Goal: Navigation & Orientation: Find specific page/section

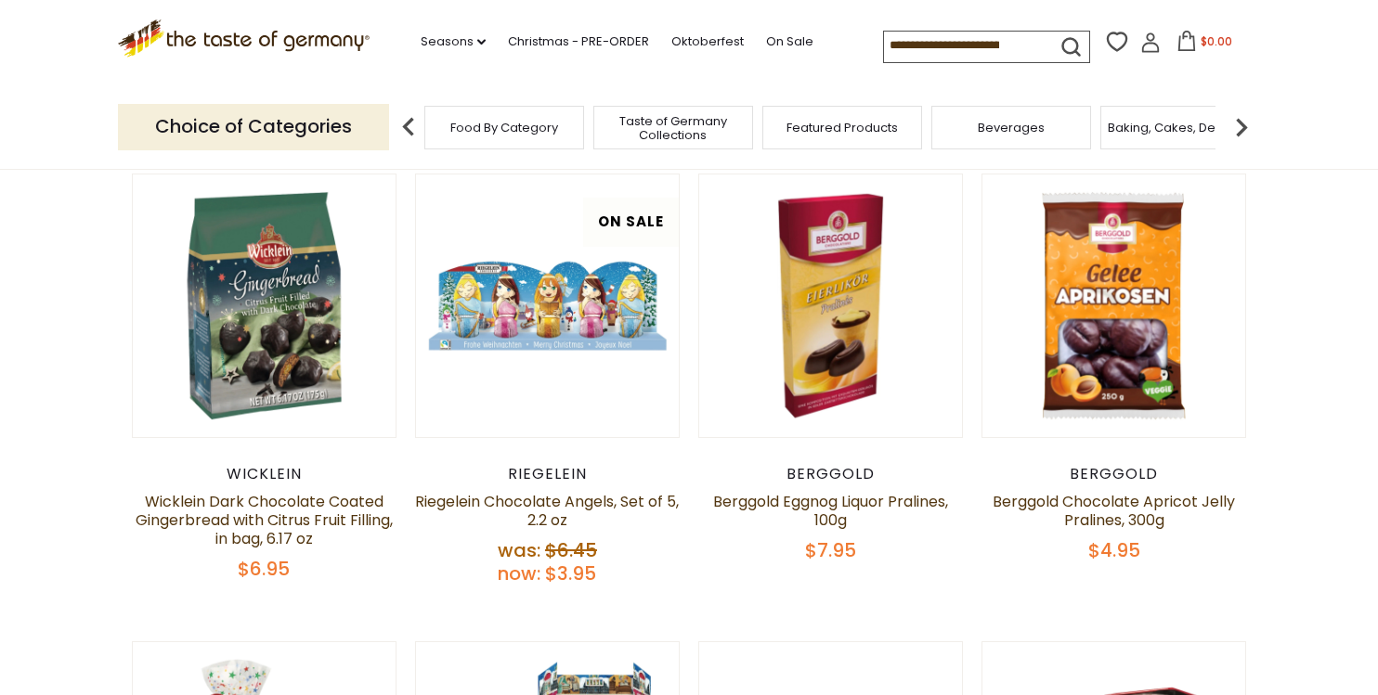
scroll to position [533, 0]
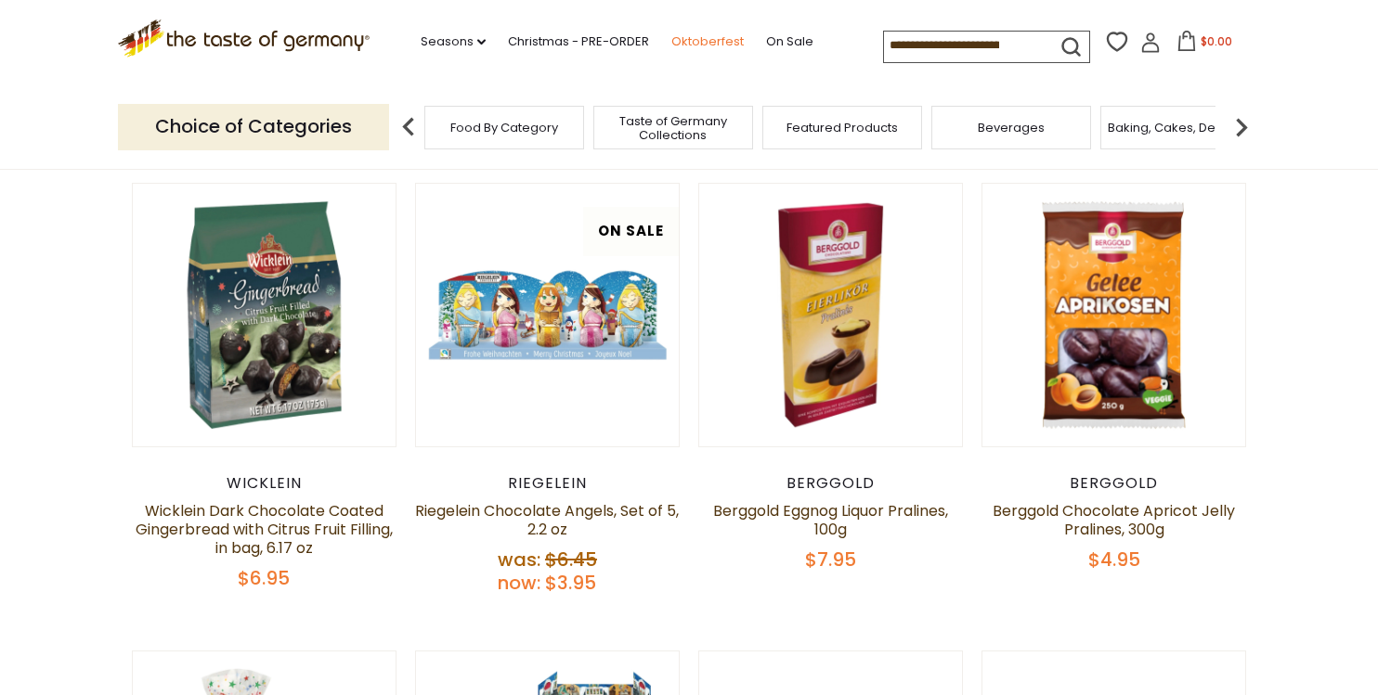
click at [671, 38] on link "Oktoberfest" at bounding box center [707, 42] width 72 height 20
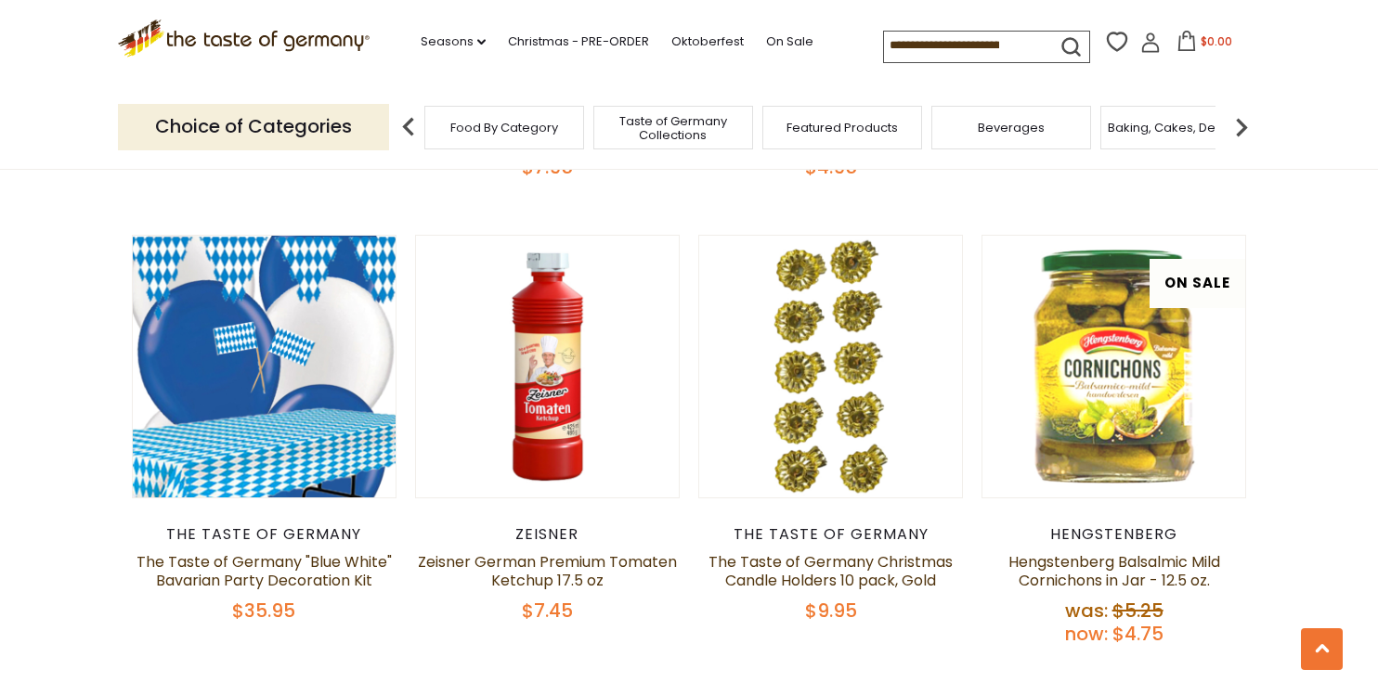
scroll to position [3301, 0]
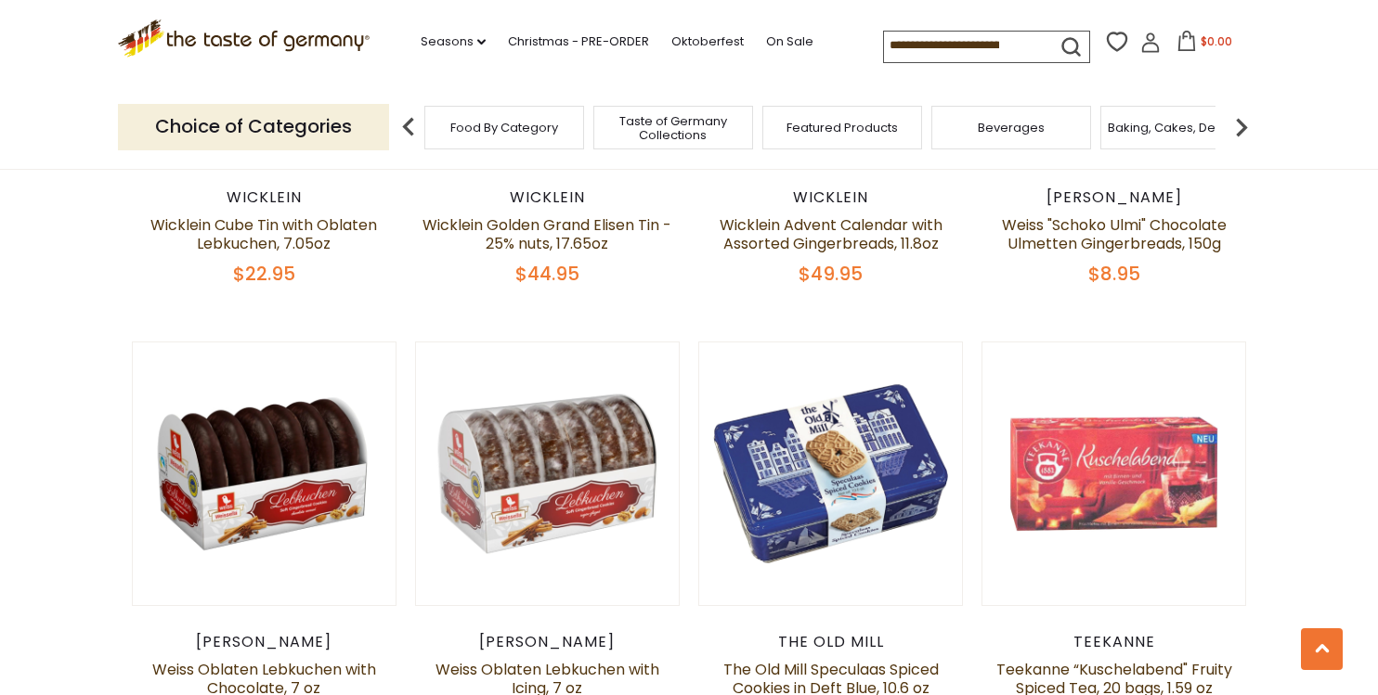
scroll to position [1667, 0]
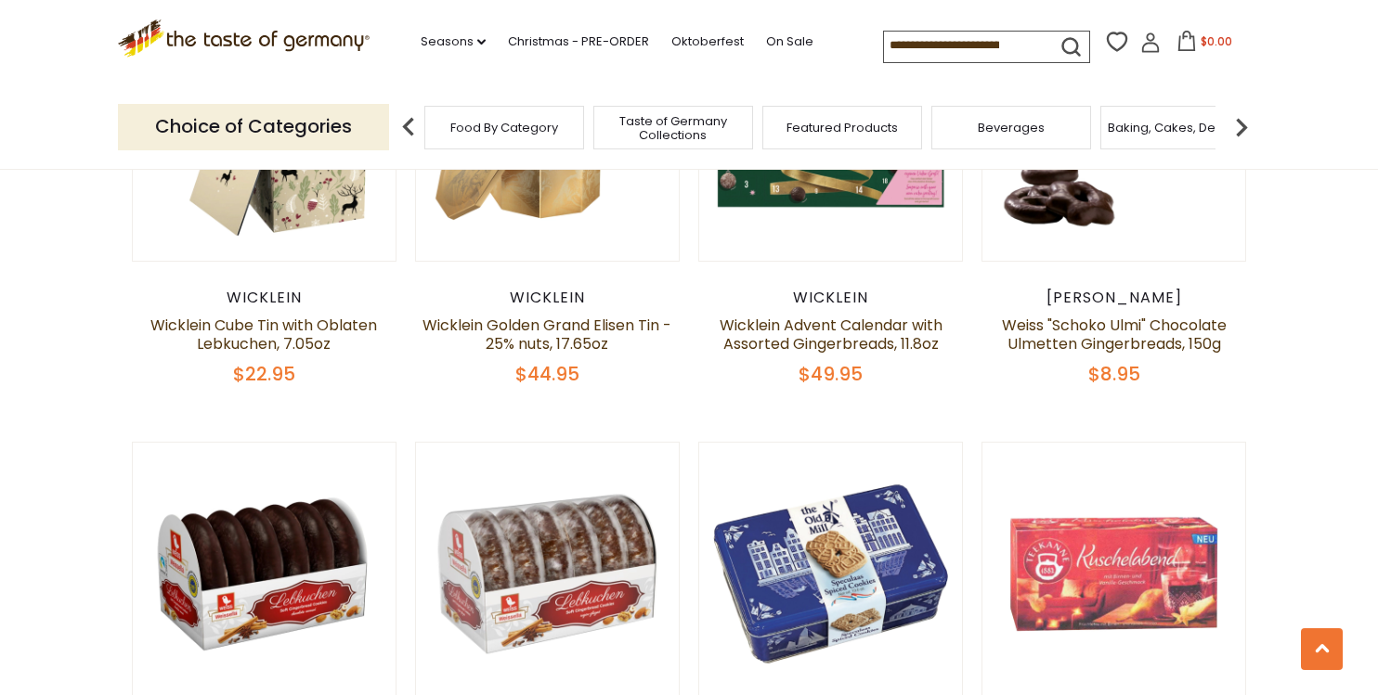
click at [1243, 119] on img at bounding box center [1241, 127] width 37 height 37
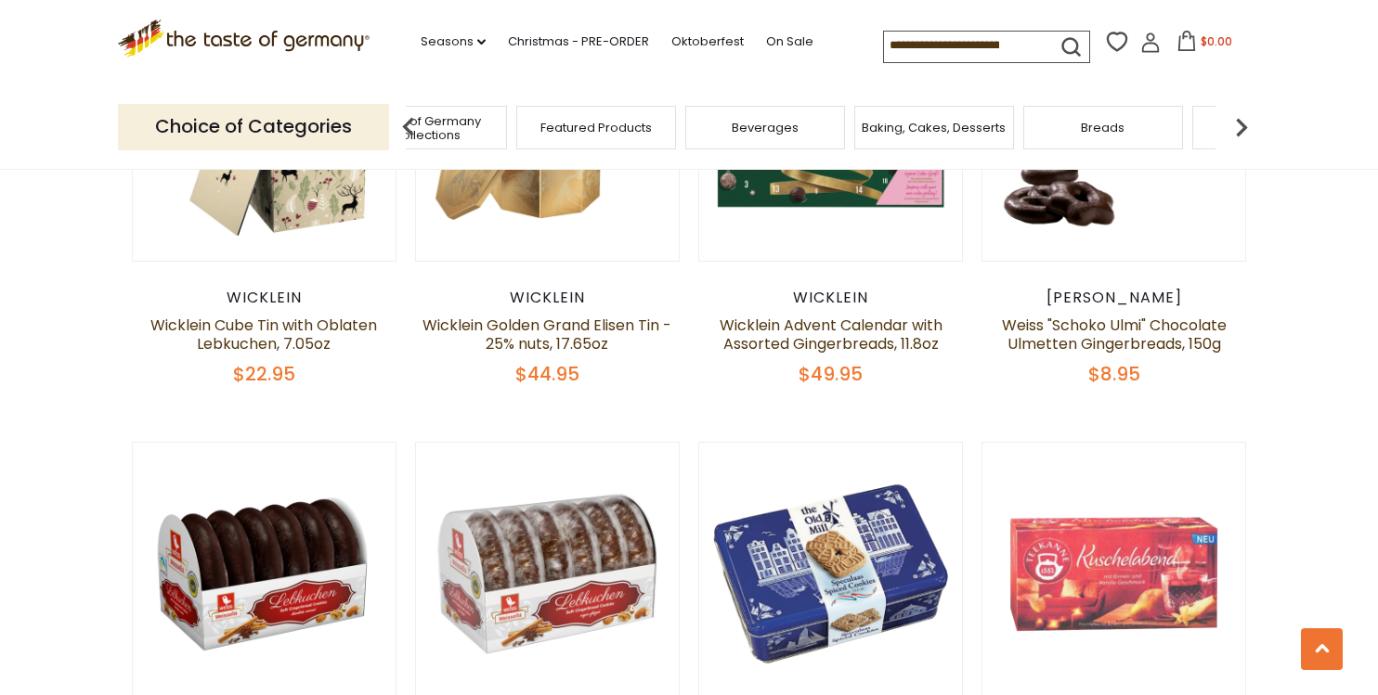
click at [1242, 123] on img at bounding box center [1241, 127] width 37 height 37
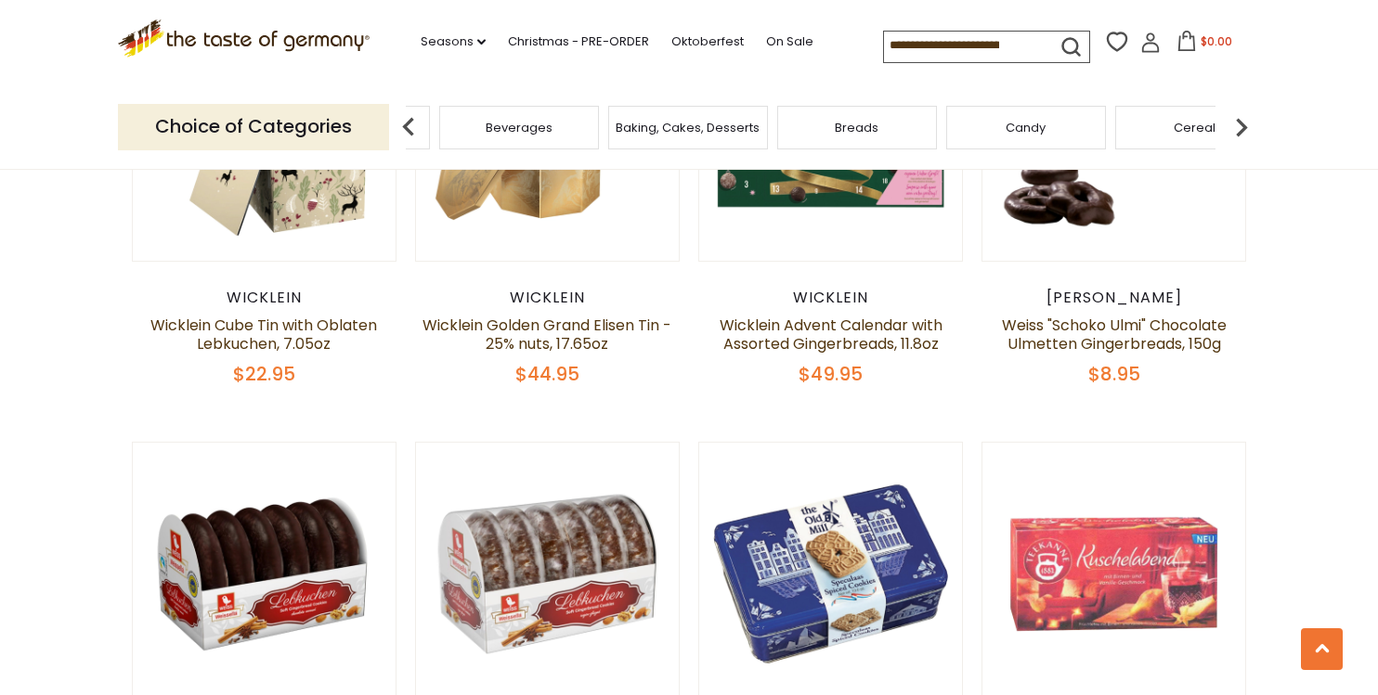
click at [1242, 123] on img at bounding box center [1241, 127] width 37 height 37
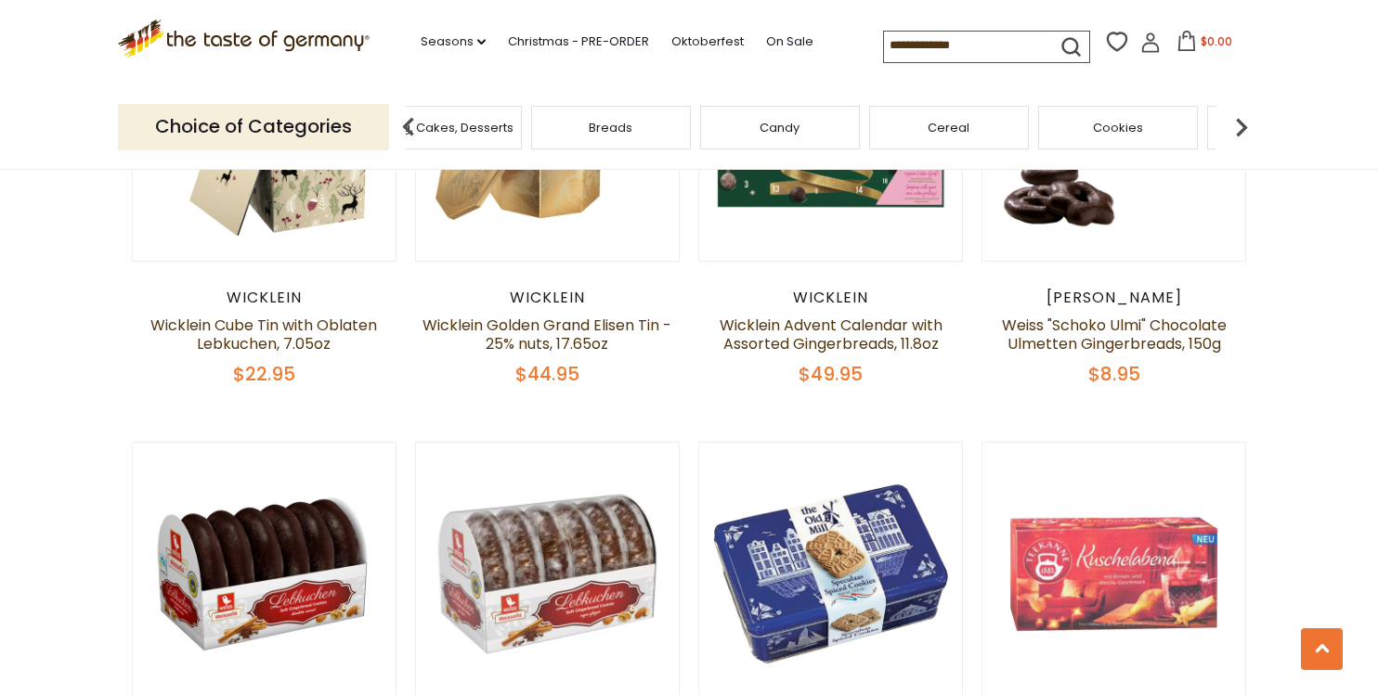
click at [1242, 123] on img at bounding box center [1241, 127] width 37 height 37
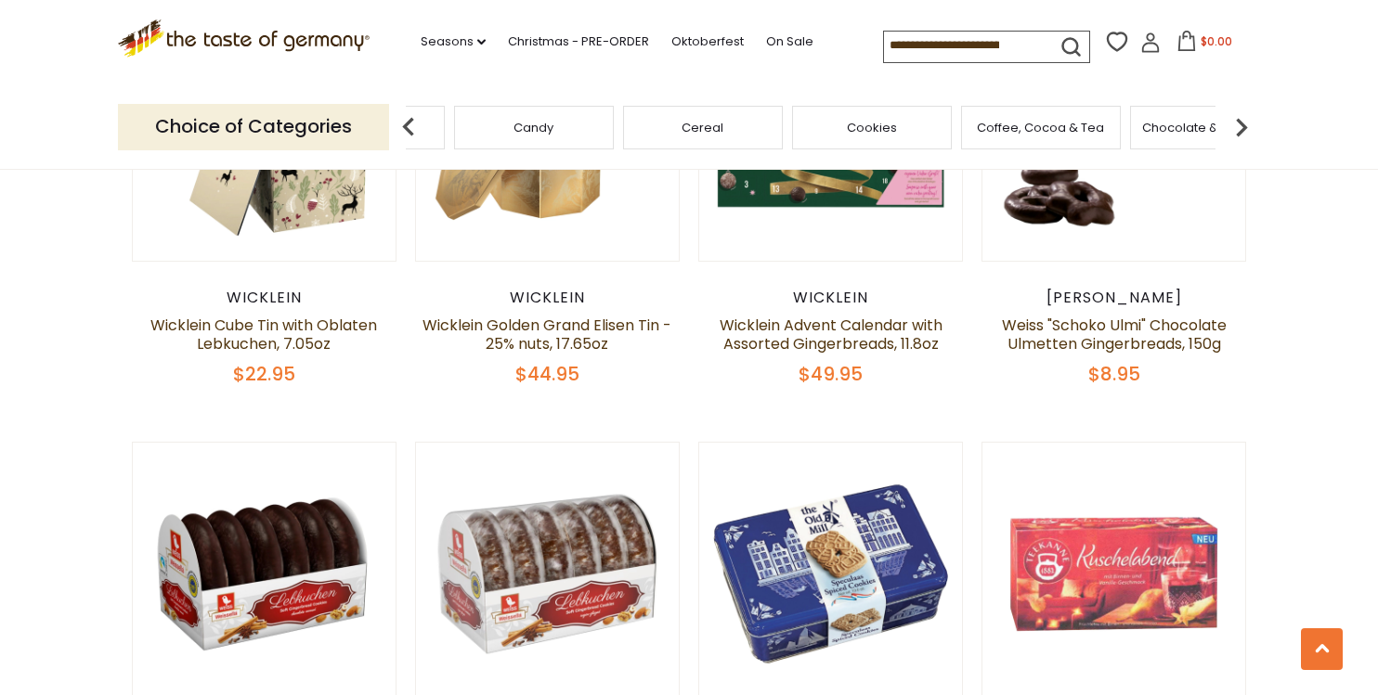
click at [1241, 123] on img at bounding box center [1241, 127] width 37 height 37
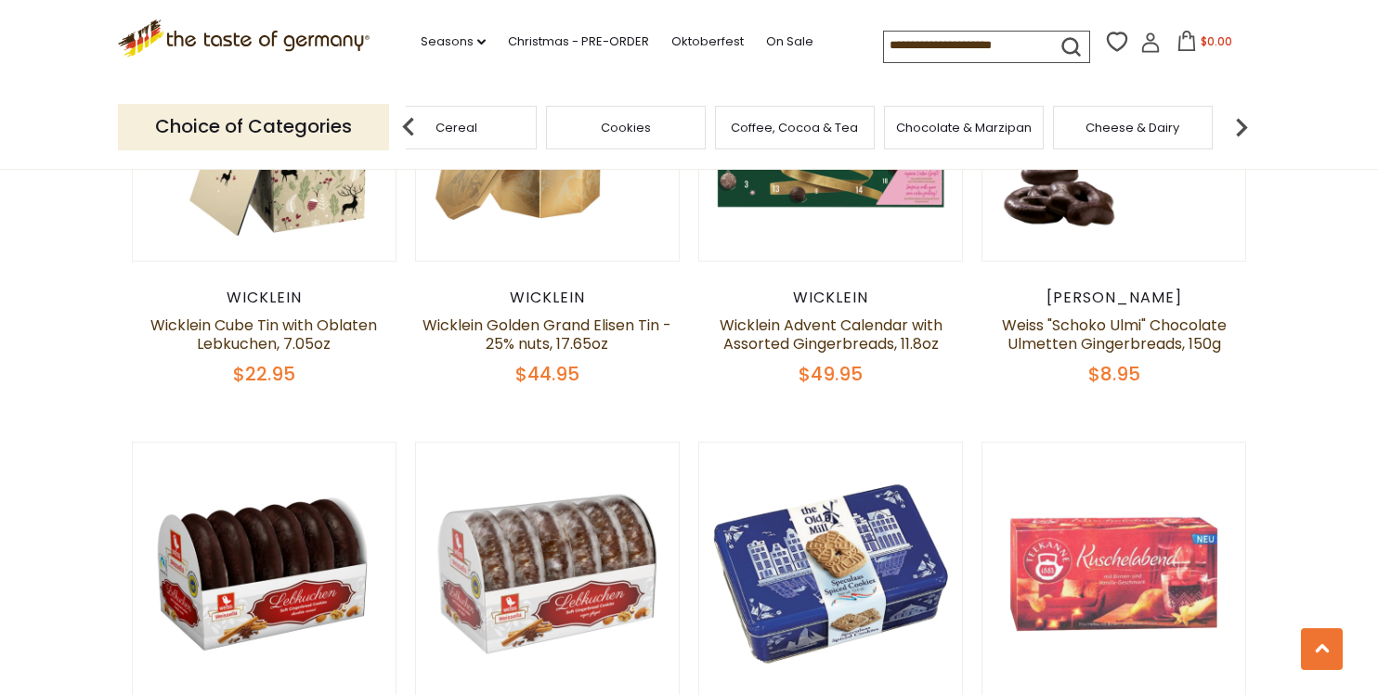
click at [632, 126] on span "Cookies" at bounding box center [626, 128] width 50 height 14
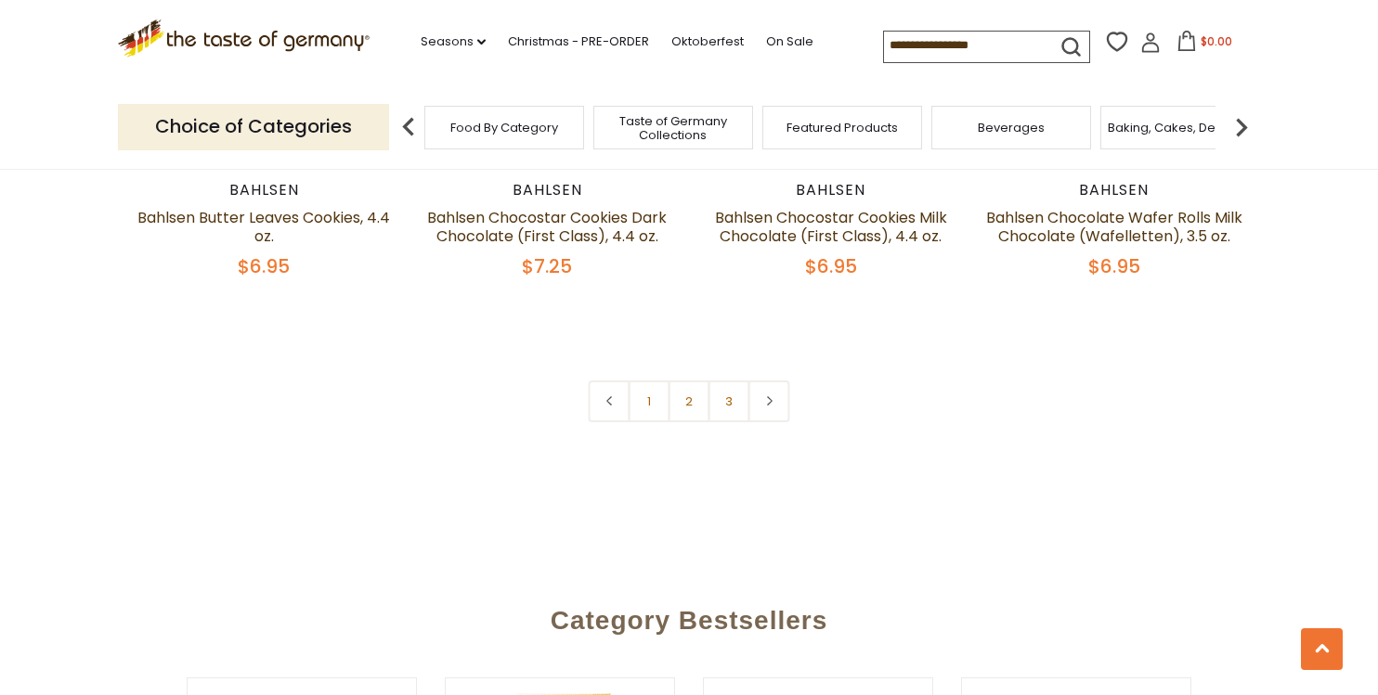
scroll to position [4461, 0]
click at [530, 125] on span "Food By Category" at bounding box center [504, 128] width 108 height 14
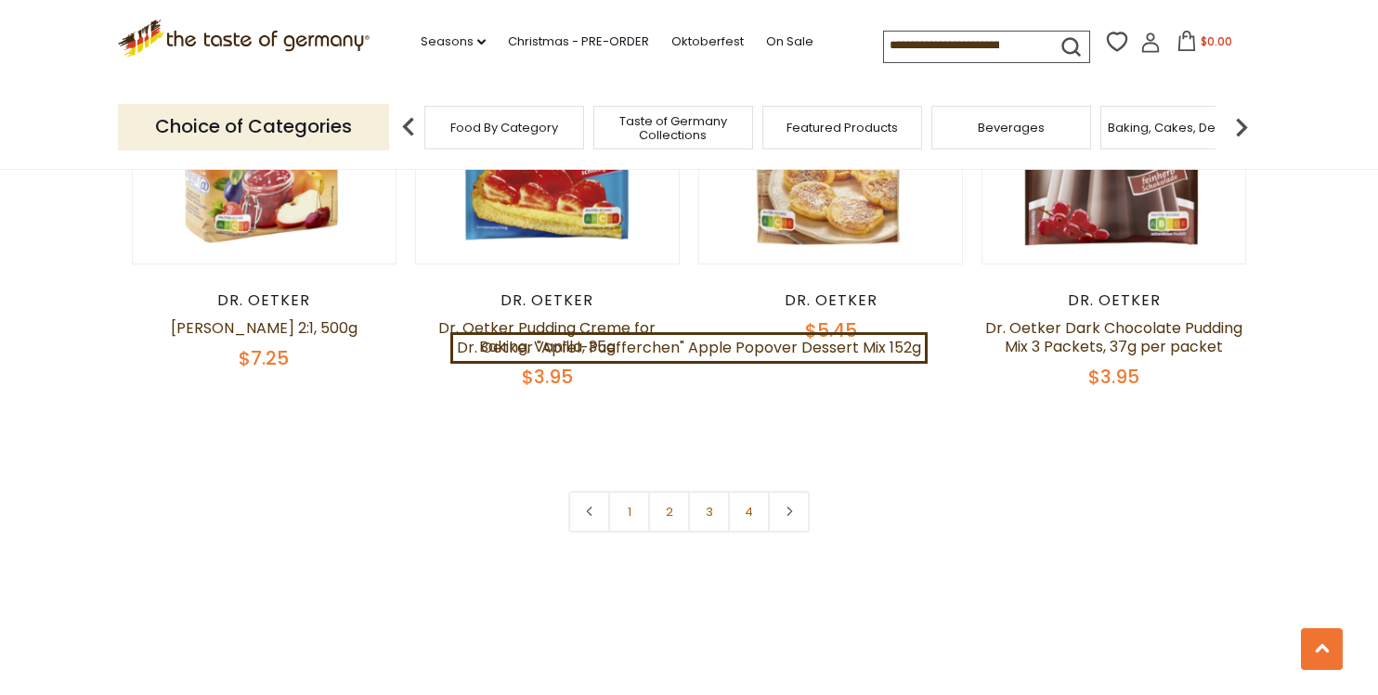
scroll to position [4123, 0]
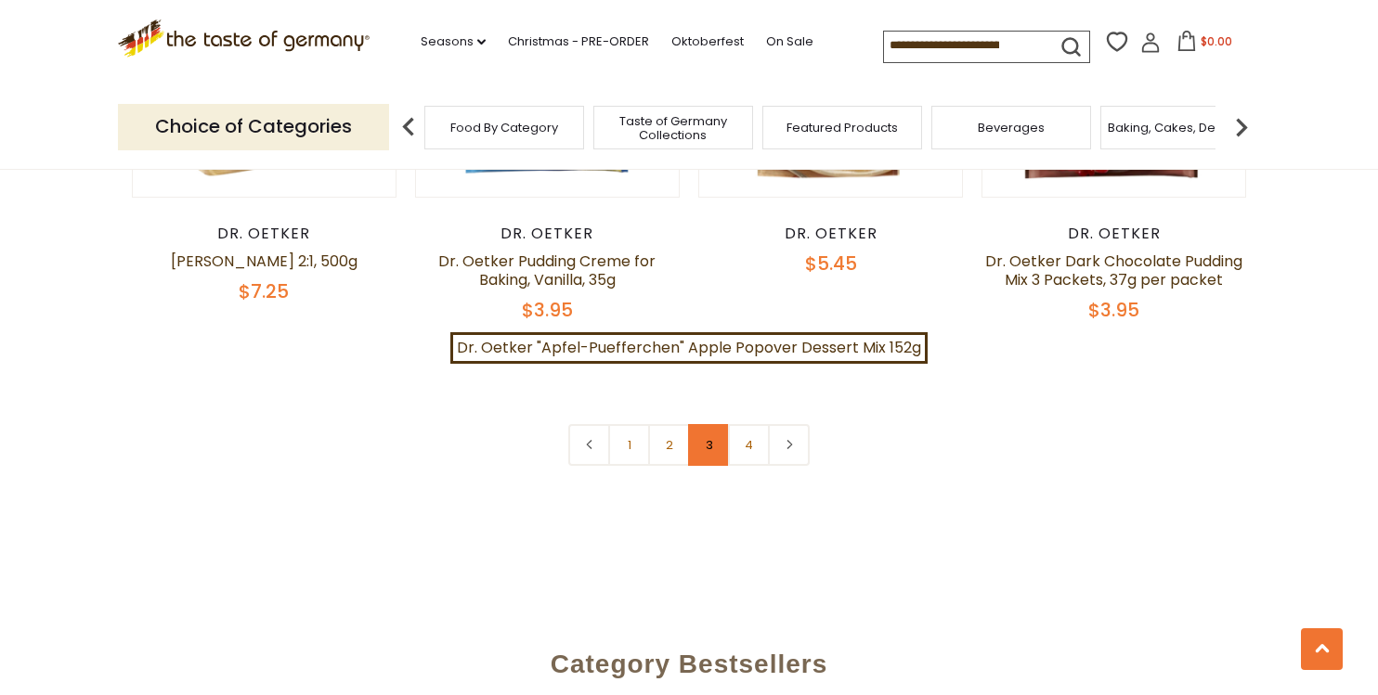
click at [692, 424] on link "3" at bounding box center [709, 445] width 42 height 42
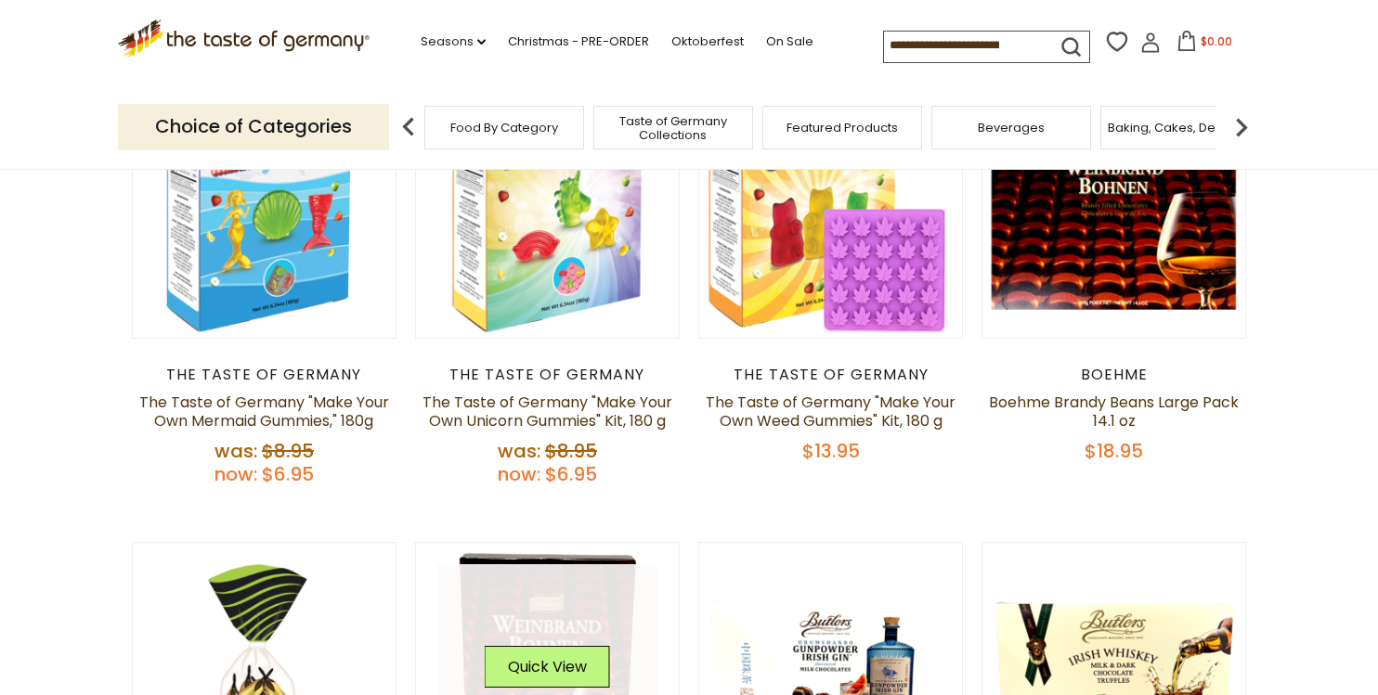
scroll to position [0, 0]
